Goal: Navigation & Orientation: Understand site structure

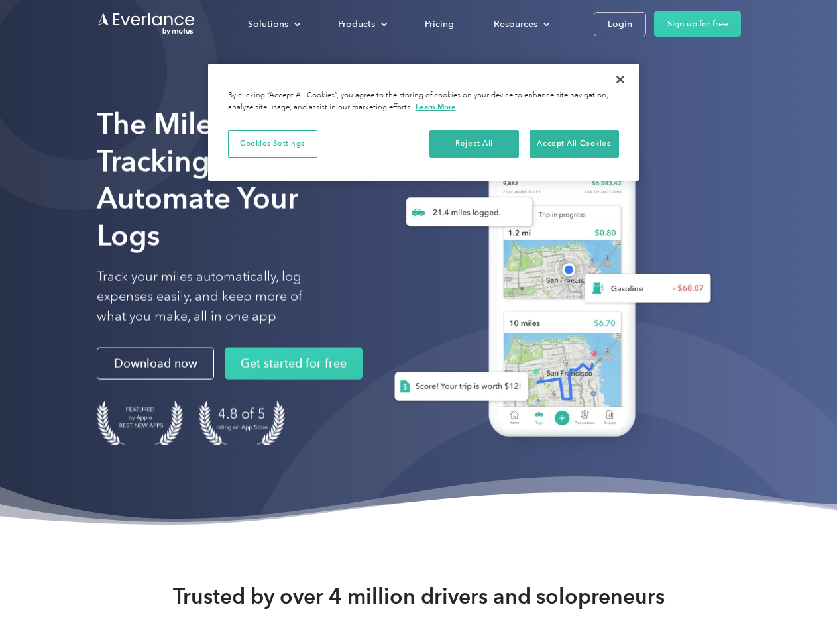
click at [274, 24] on div "Solutions" at bounding box center [268, 24] width 40 height 17
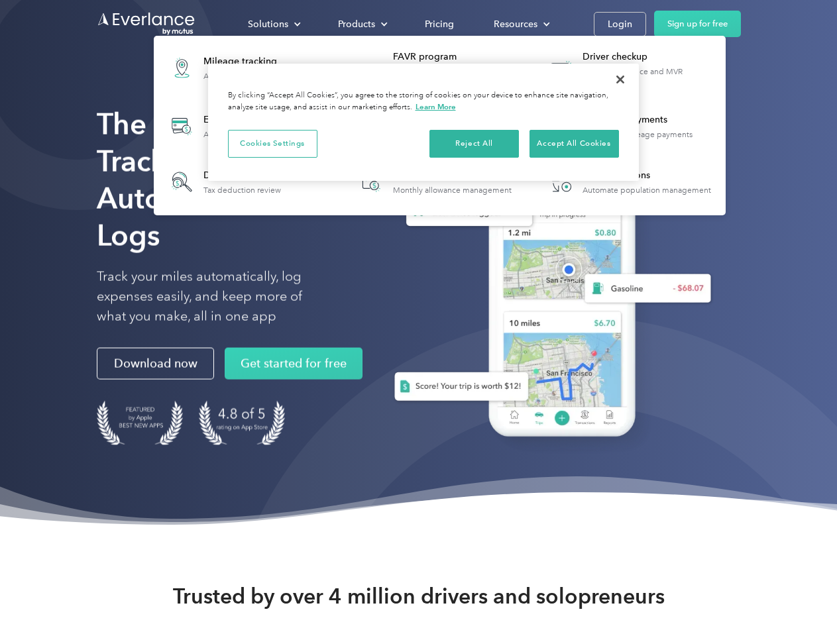
click at [361, 24] on div "Products" at bounding box center [356, 24] width 37 height 17
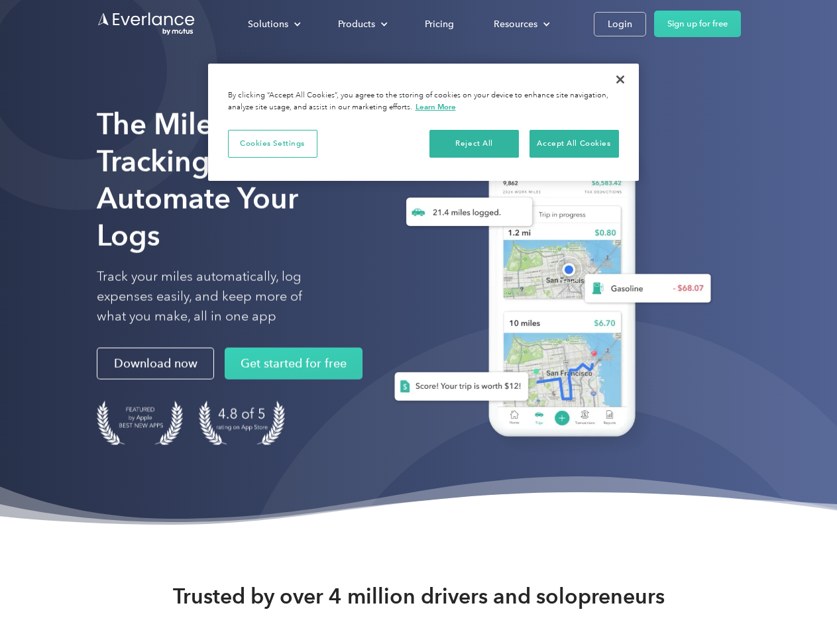
click at [520, 24] on div "Resources" at bounding box center [516, 24] width 44 height 17
click at [272, 143] on button "Cookies Settings" at bounding box center [272, 144] width 89 height 28
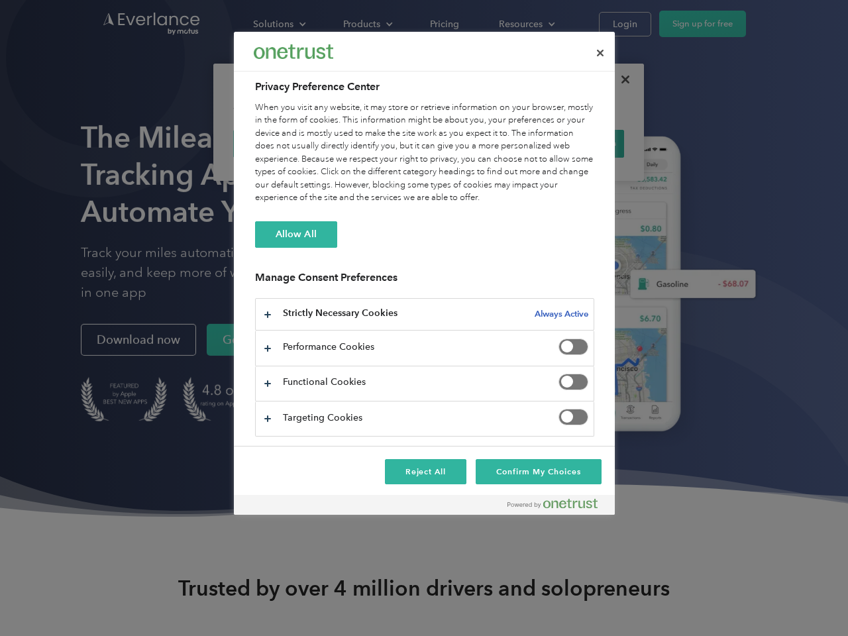
click at [474, 143] on div "When you visit any website, it may store or retrieve information on your browse…" at bounding box center [424, 152] width 339 height 103
click at [574, 143] on div "When you visit any website, it may store or retrieve information on your browse…" at bounding box center [424, 152] width 339 height 103
click at [620, 80] on div at bounding box center [424, 318] width 848 height 636
